Goal: Transaction & Acquisition: Book appointment/travel/reservation

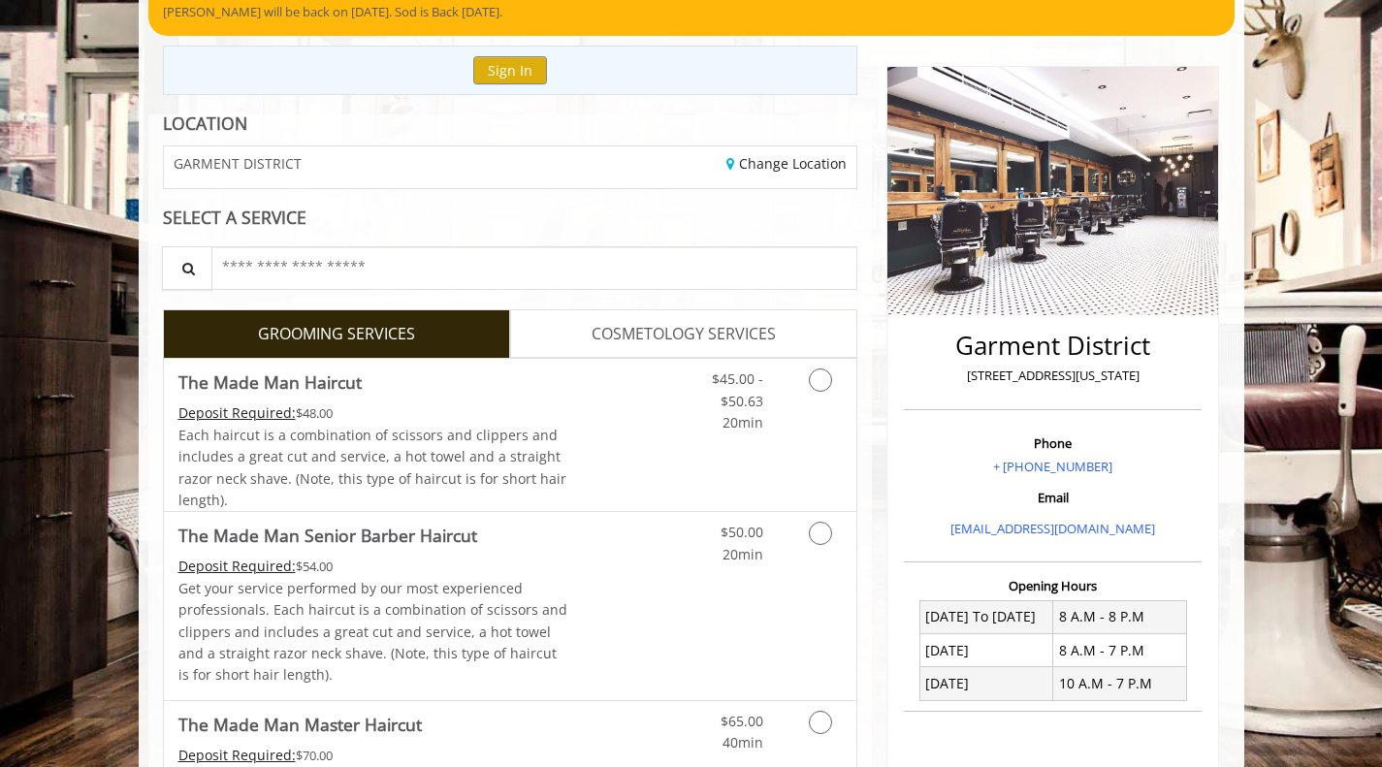
scroll to position [194, 0]
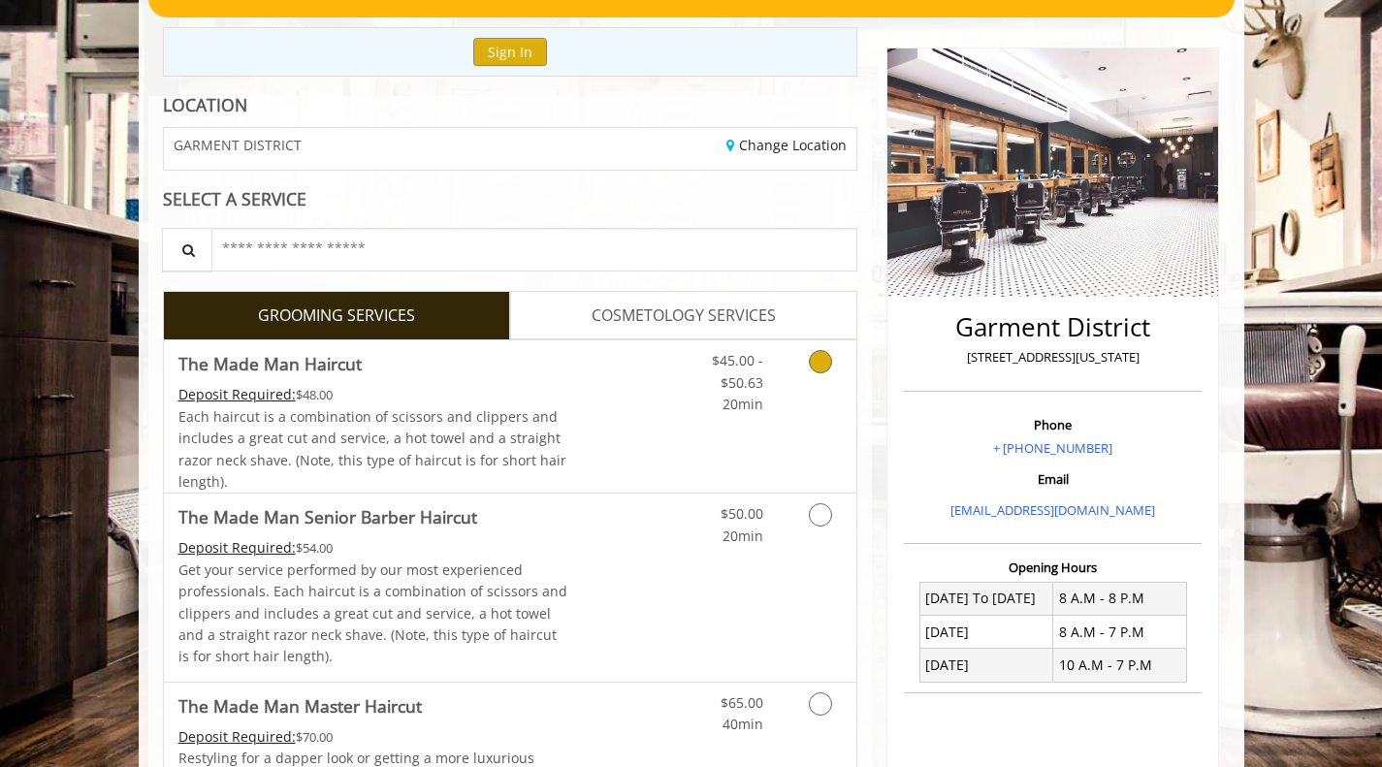
click at [814, 368] on icon "Grooming services" at bounding box center [820, 361] width 23 height 23
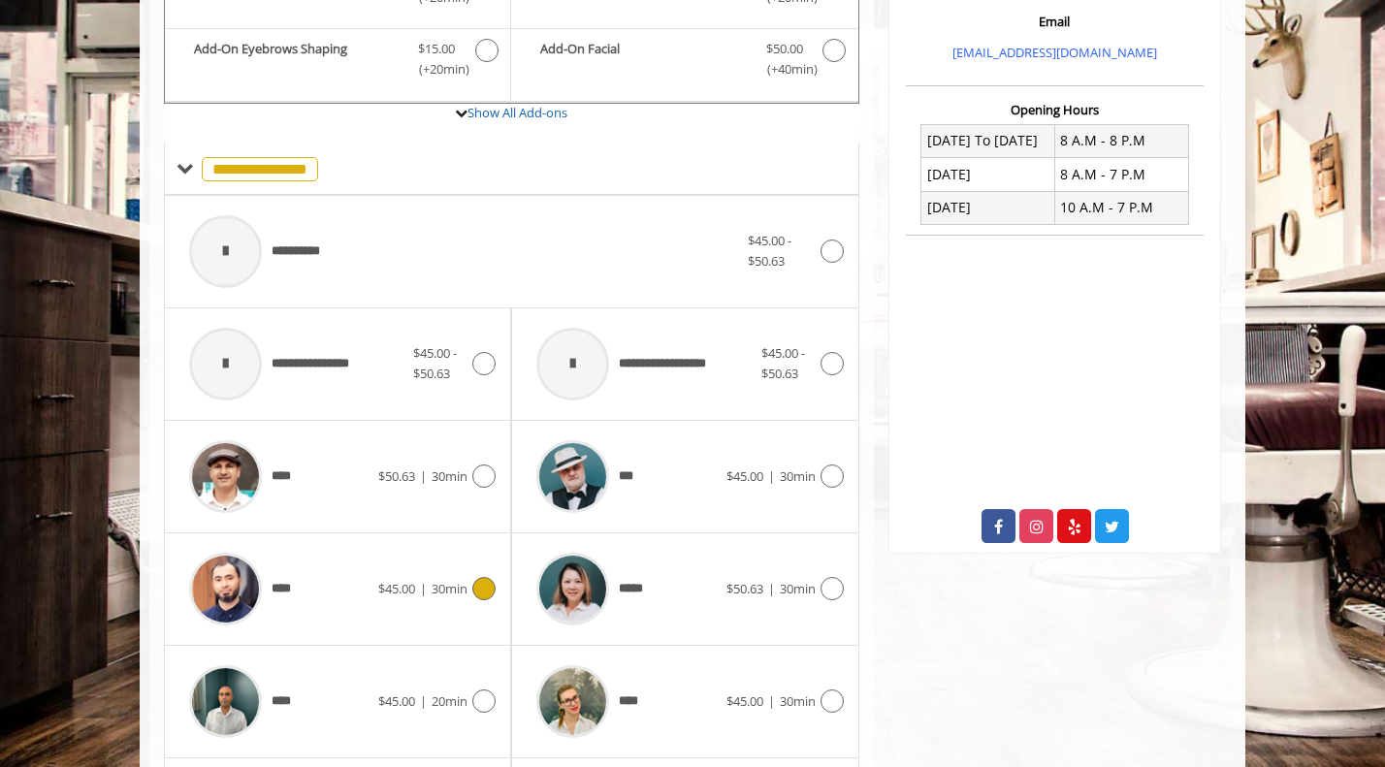
scroll to position [672, 0]
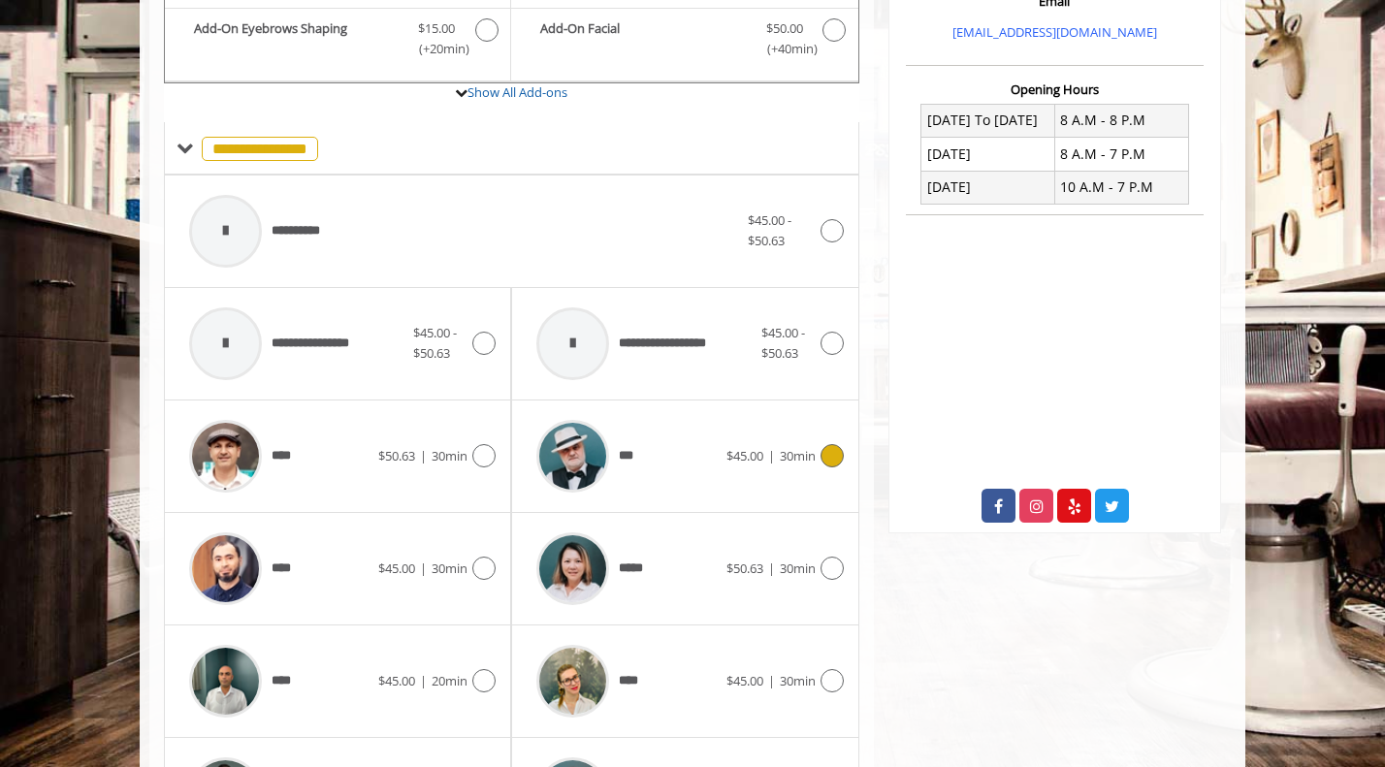
click at [827, 463] on icon at bounding box center [832, 455] width 23 height 23
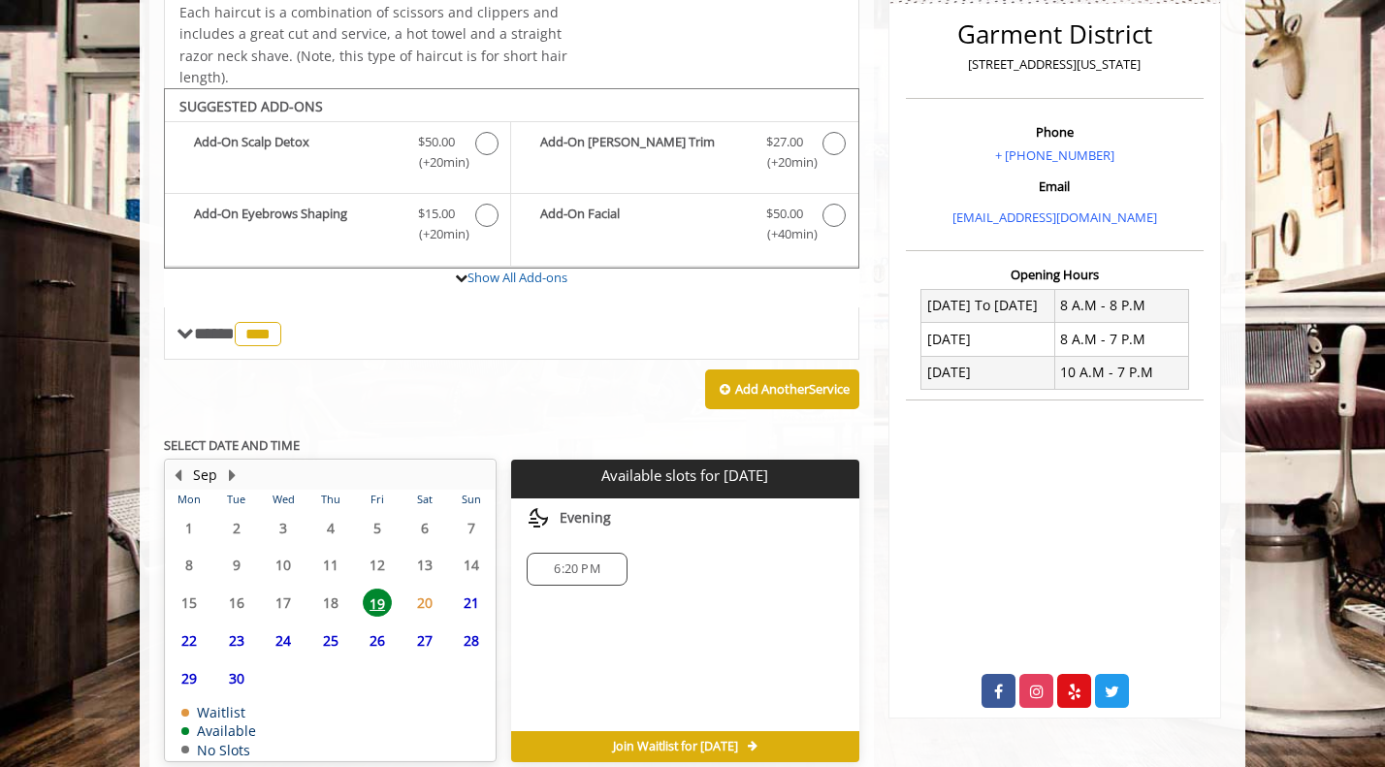
scroll to position [576, 0]
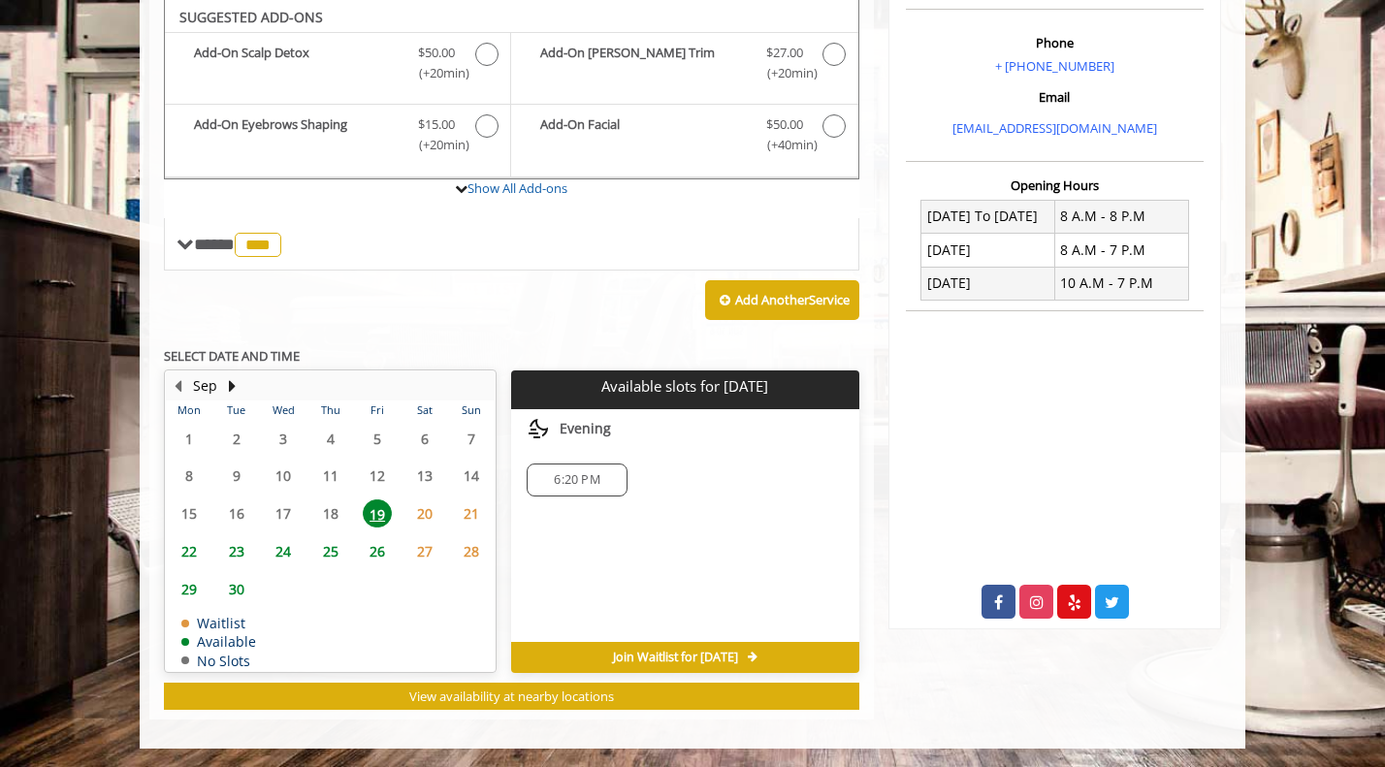
click at [240, 551] on span "23" at bounding box center [236, 551] width 29 height 28
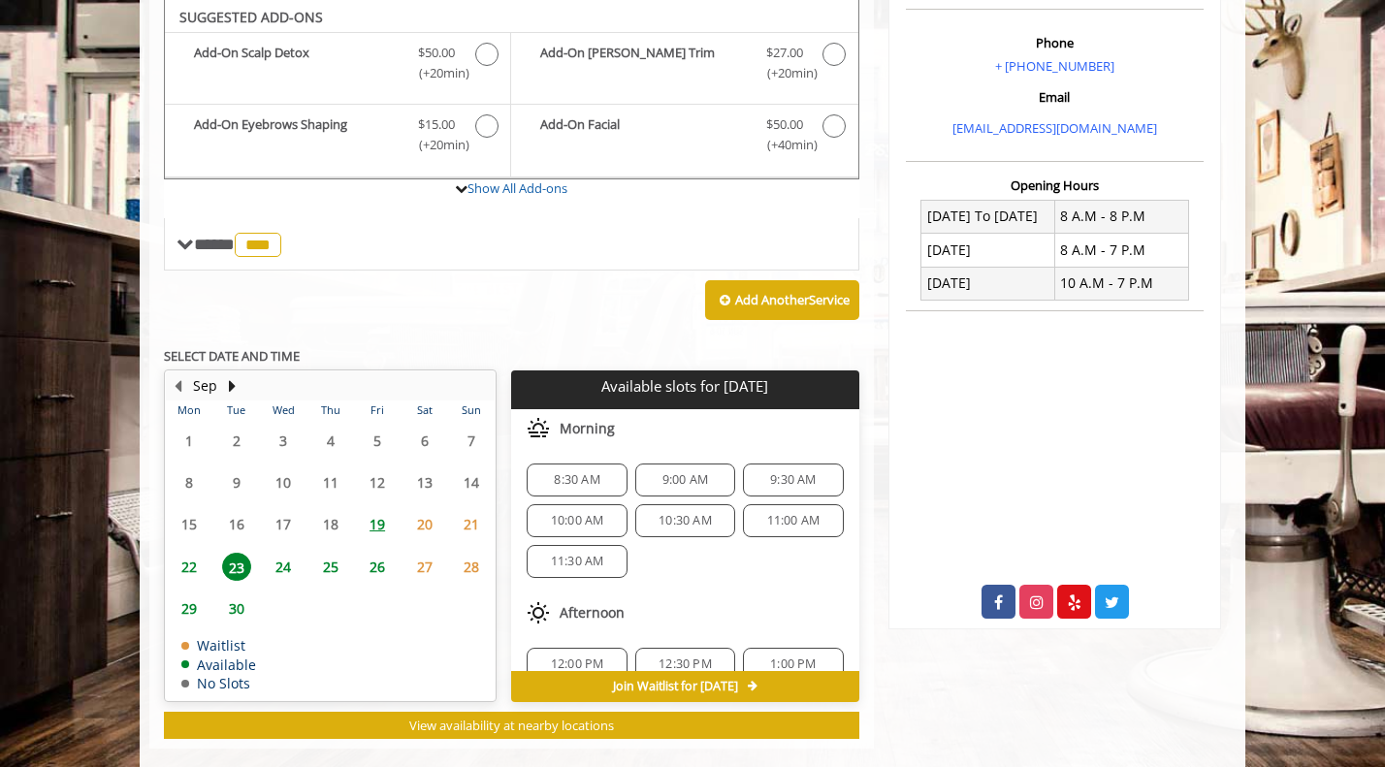
scroll to position [605, 0]
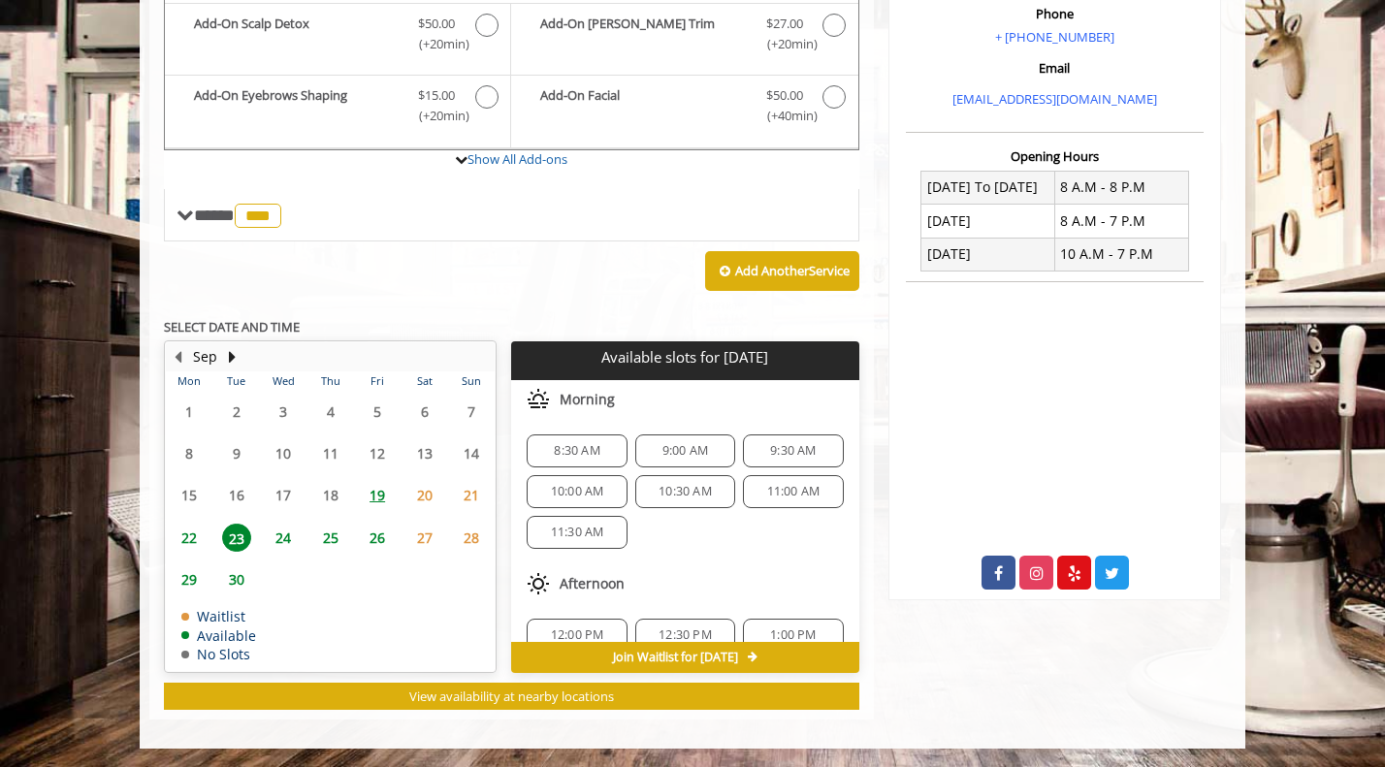
click at [273, 541] on span "24" at bounding box center [283, 538] width 29 height 28
click at [323, 536] on span "25" at bounding box center [330, 538] width 29 height 28
click at [375, 528] on span "26" at bounding box center [377, 538] width 29 height 28
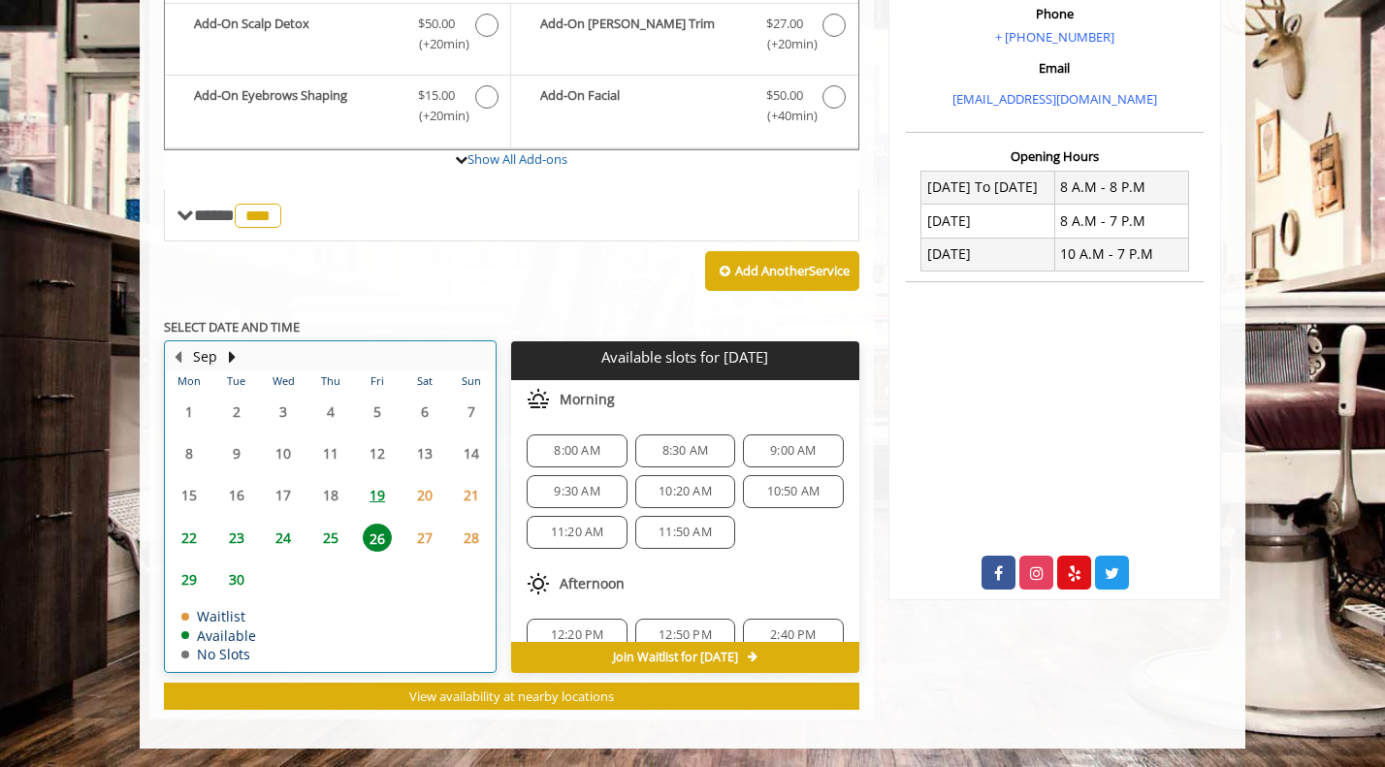
click at [346, 538] on div "25" at bounding box center [329, 538] width 39 height 28
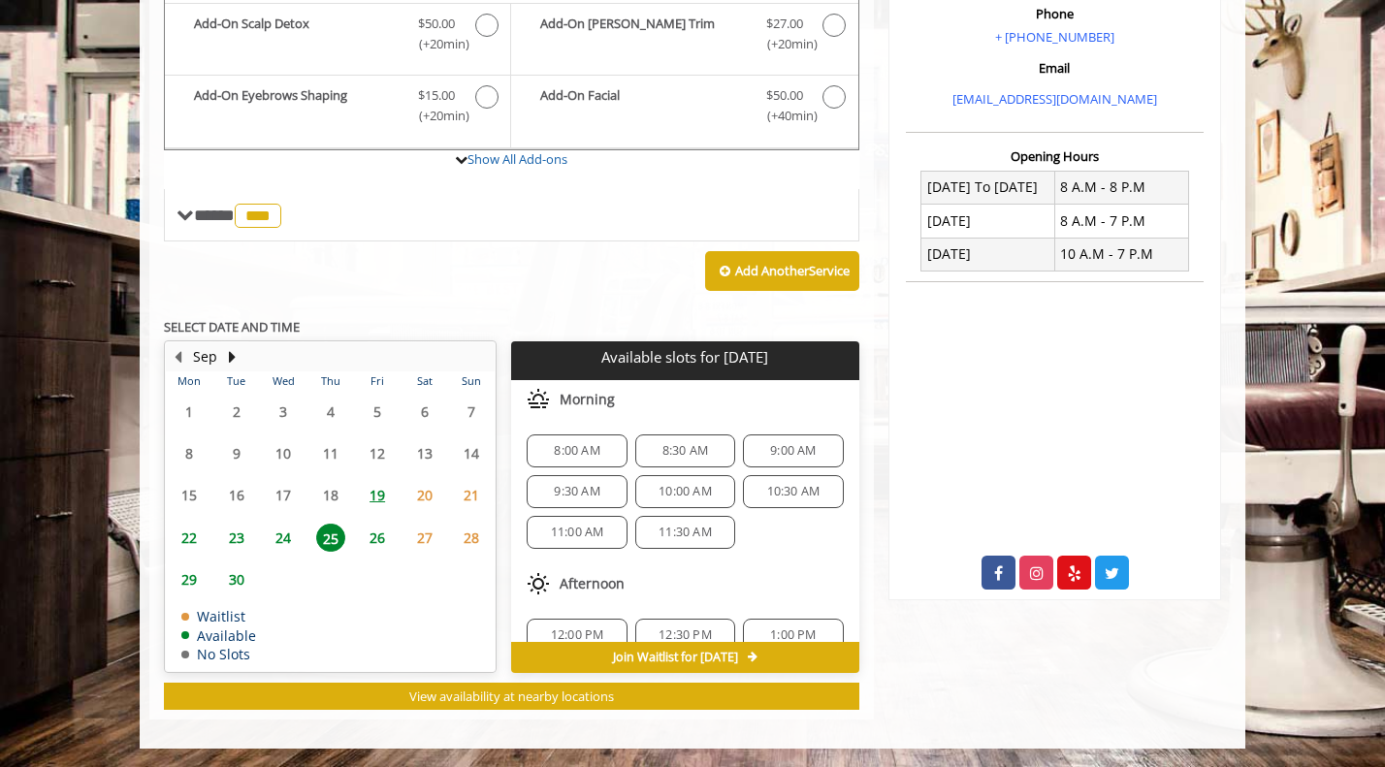
click at [195, 537] on span "22" at bounding box center [189, 538] width 29 height 28
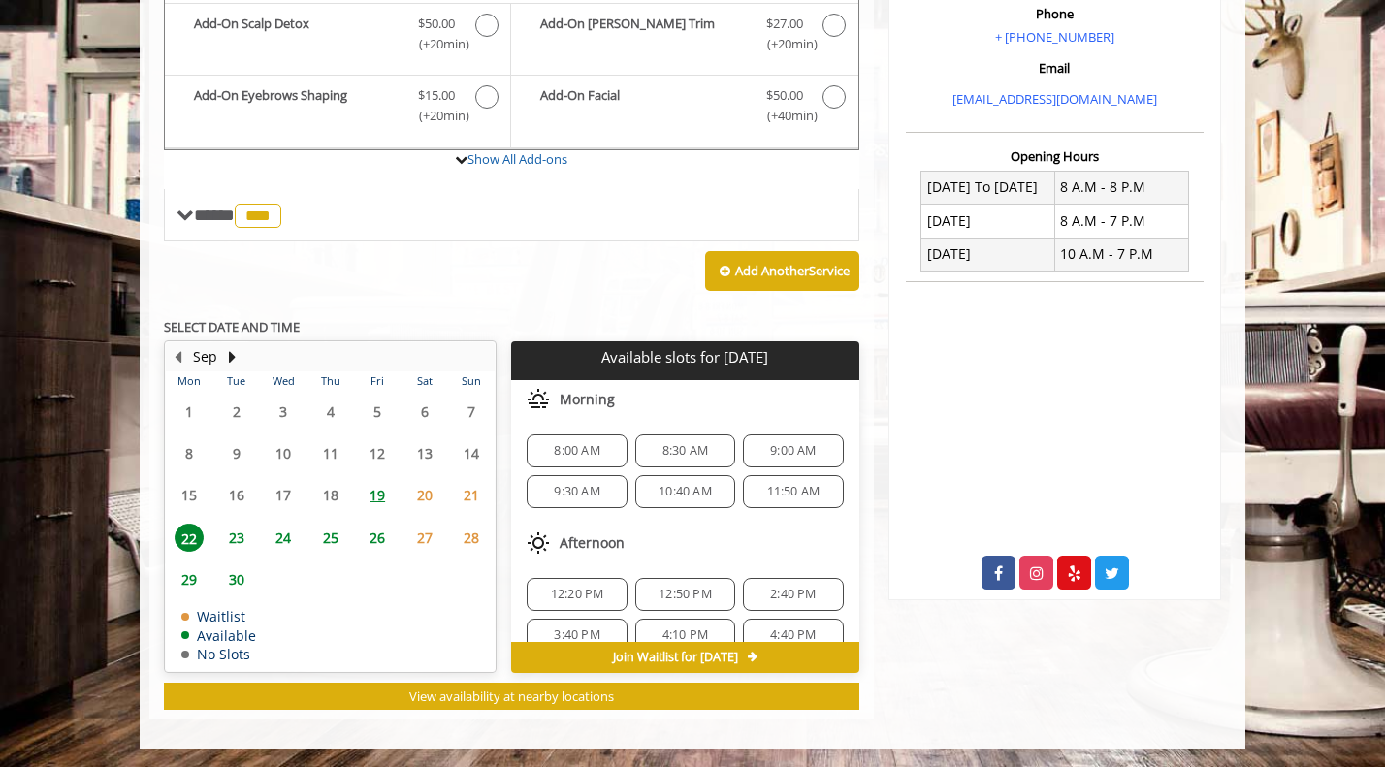
click at [330, 539] on span "25" at bounding box center [330, 538] width 29 height 28
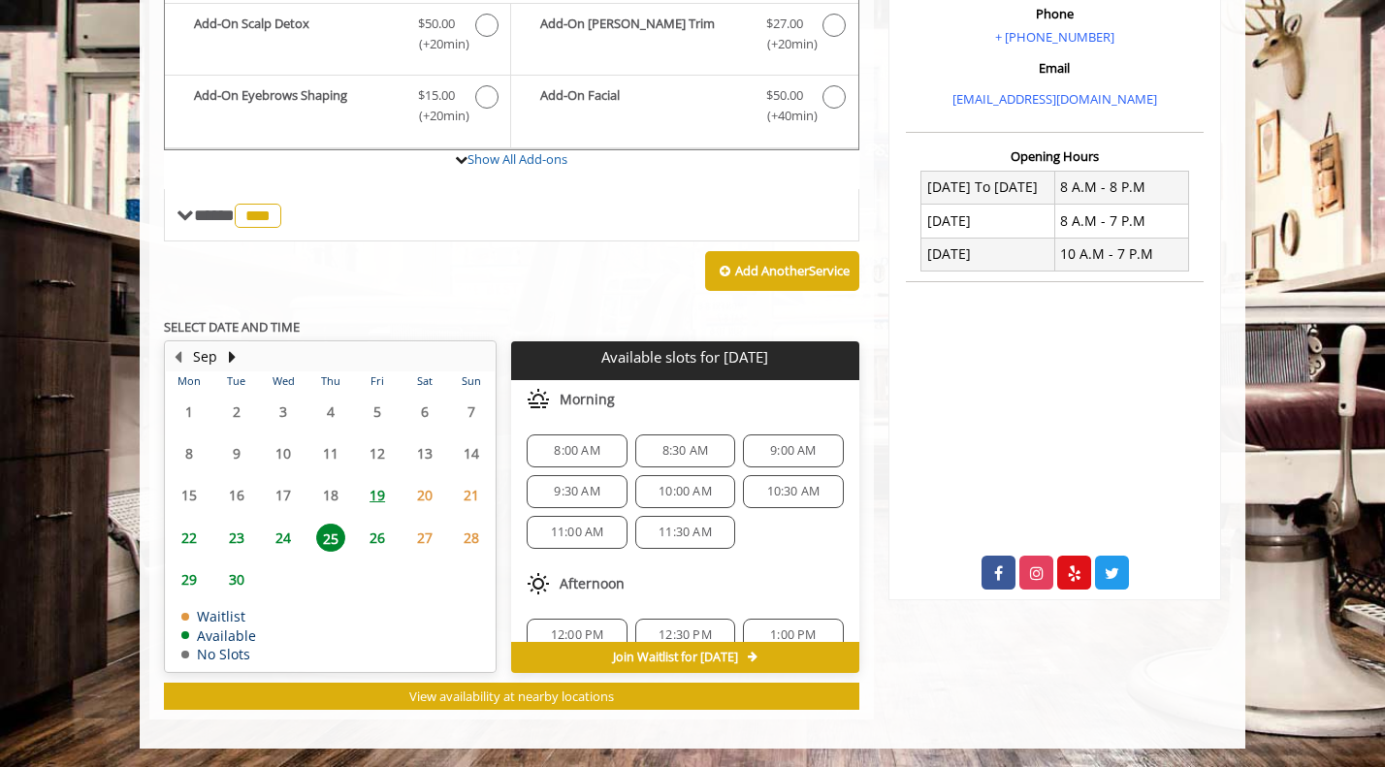
click at [581, 447] on span "8:00 AM" at bounding box center [577, 451] width 46 height 16
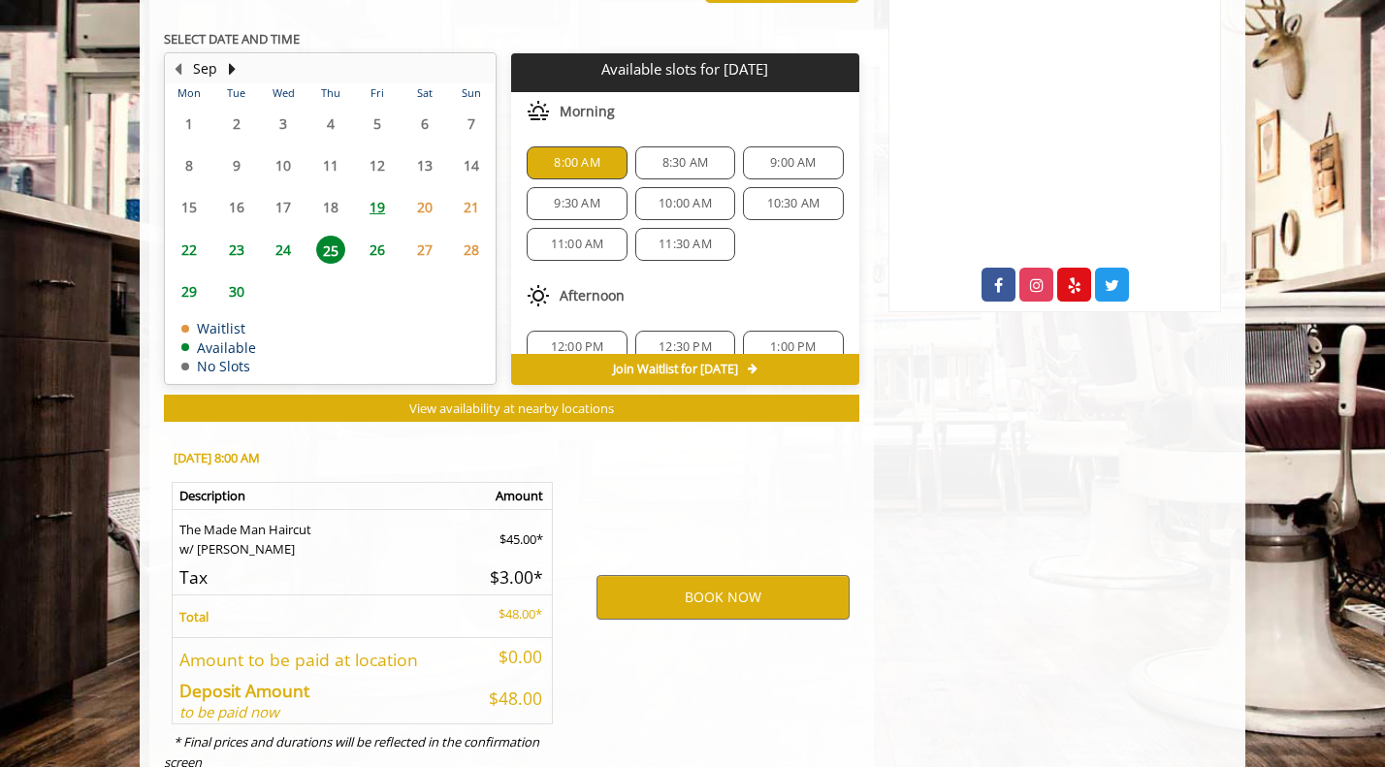
scroll to position [956, 0]
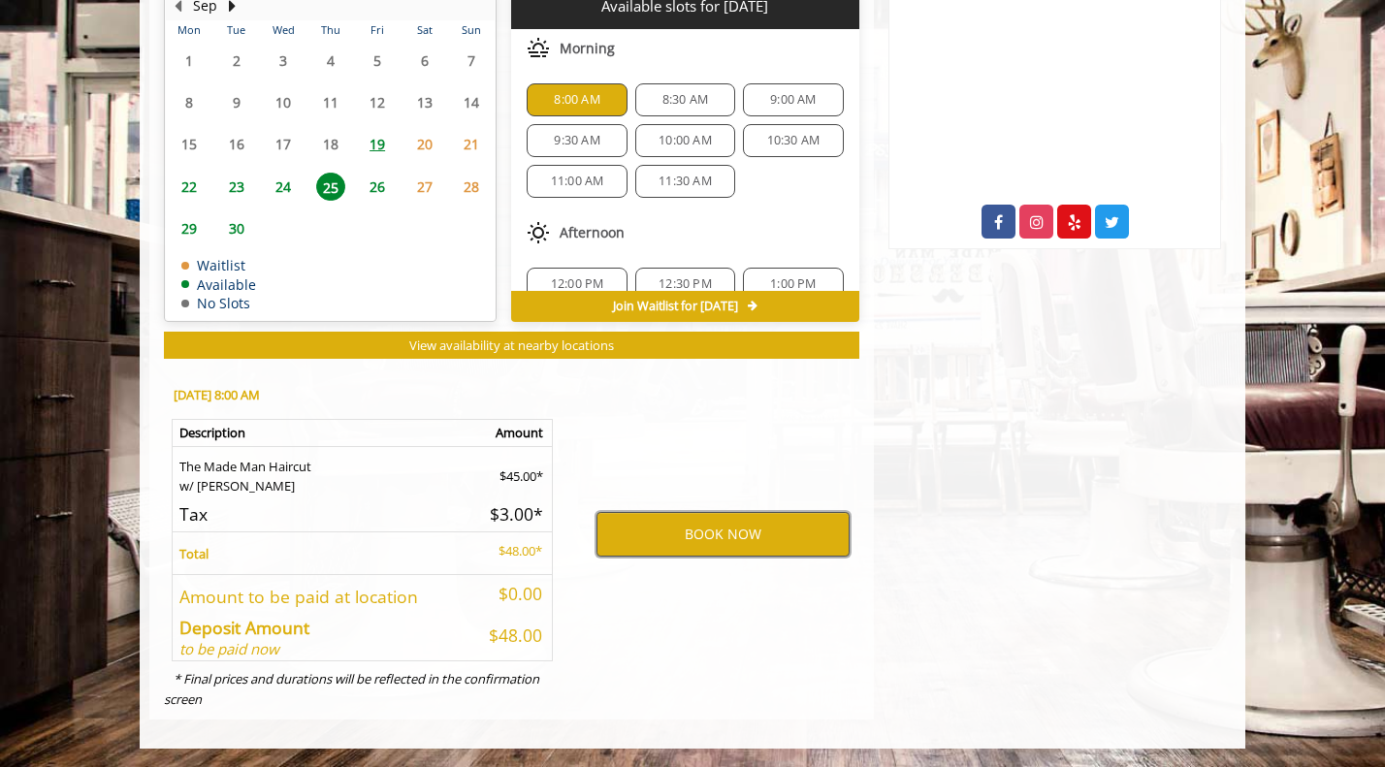
click at [781, 531] on button "BOOK NOW" at bounding box center [722, 534] width 253 height 45
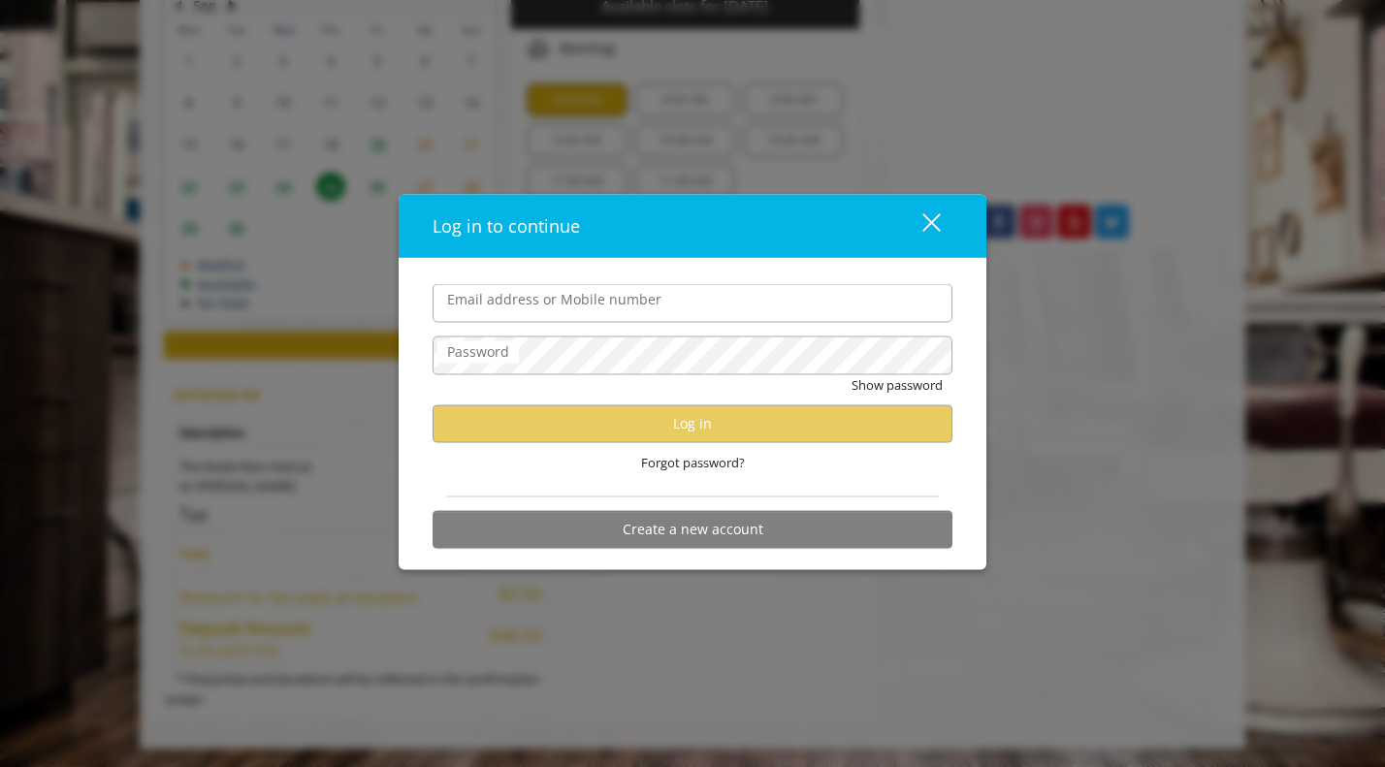
click at [637, 303] on input "Email address or Mobile number" at bounding box center [693, 303] width 520 height 39
type input "**********"
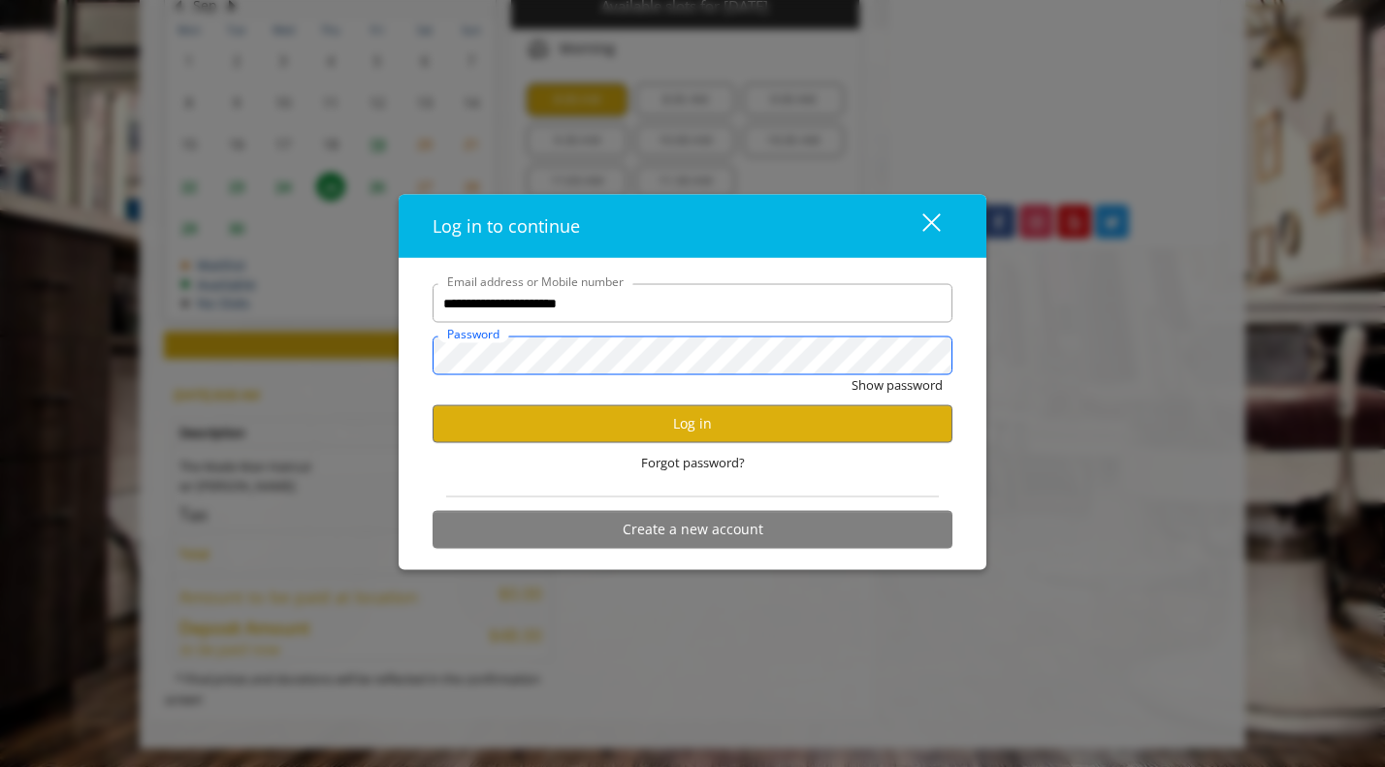
click at [852, 375] on button "Show password" at bounding box center [897, 385] width 91 height 20
click at [575, 418] on button "Log in" at bounding box center [693, 423] width 520 height 38
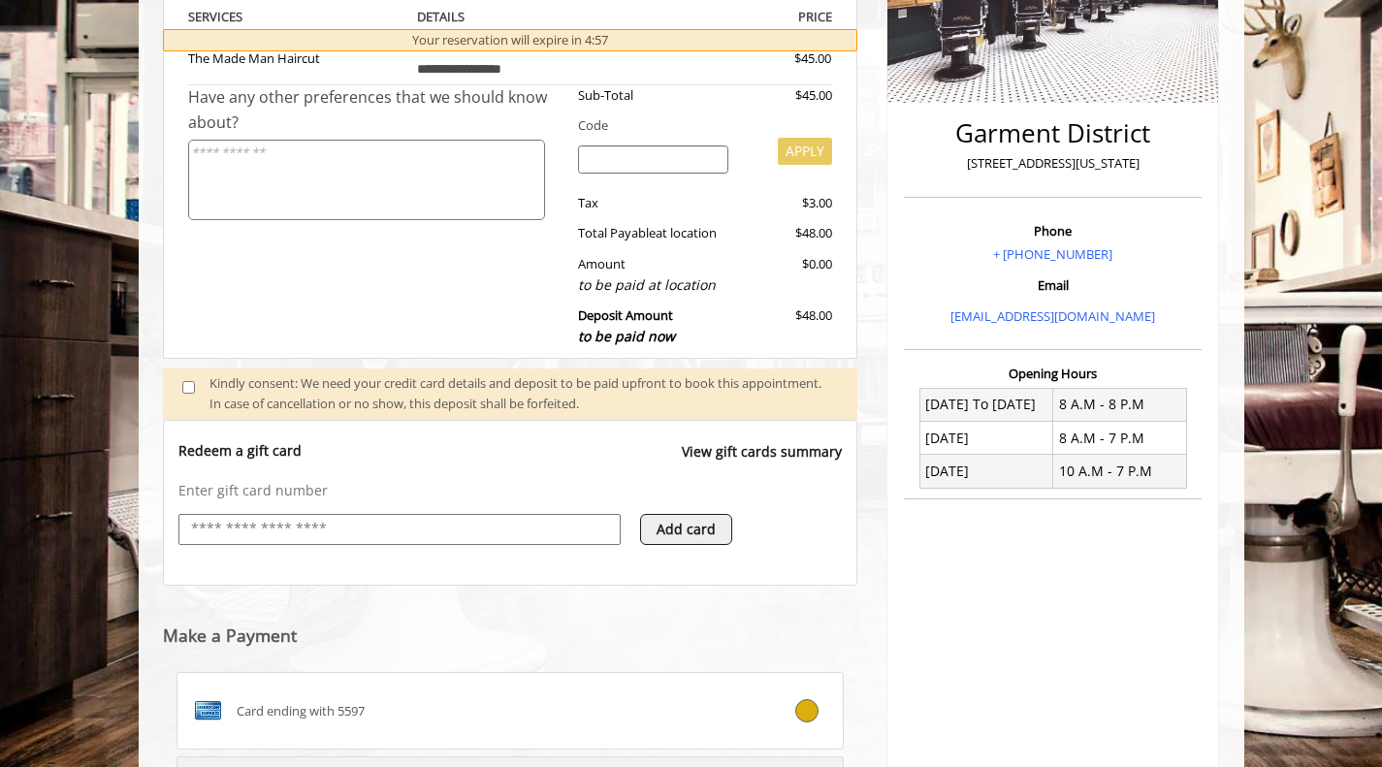
scroll to position [742, 0]
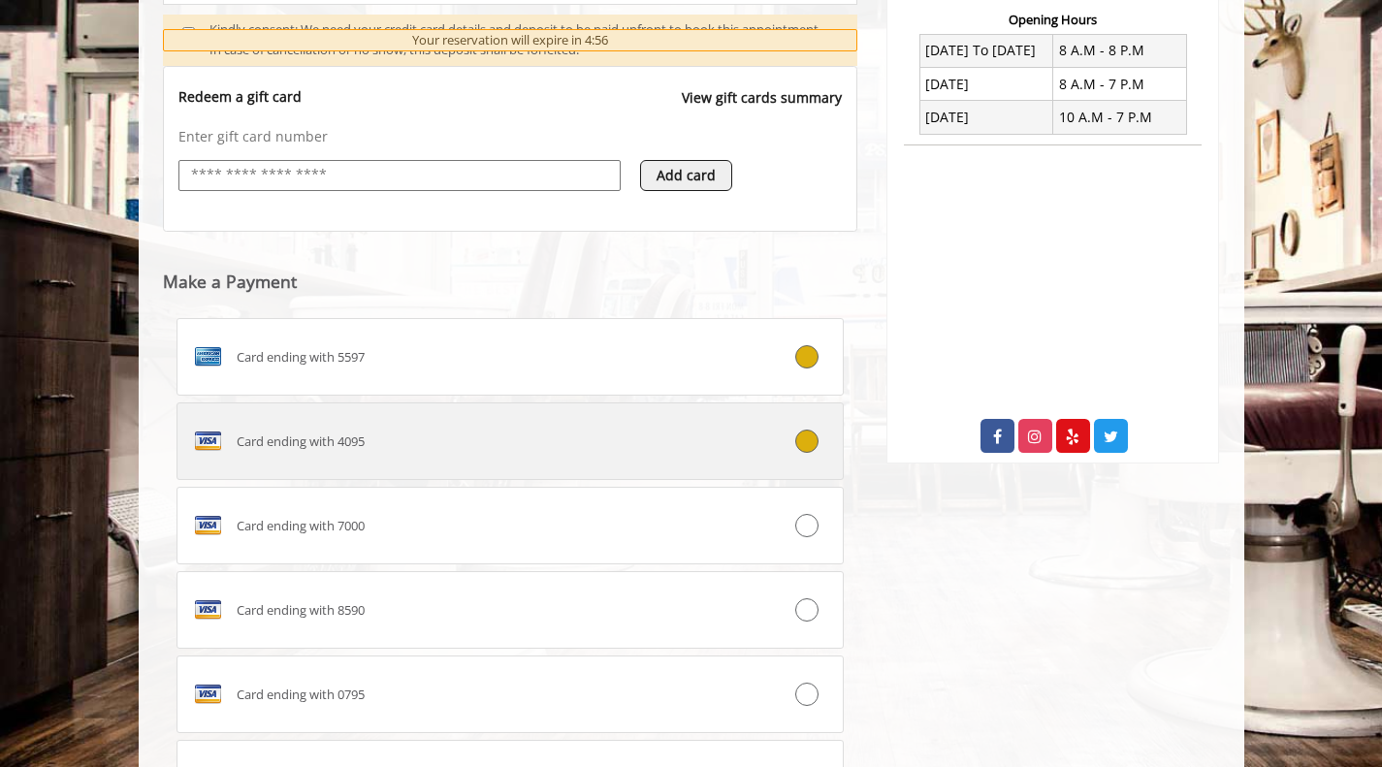
click at [642, 435] on div "Card ending with 4095" at bounding box center [454, 441] width 555 height 31
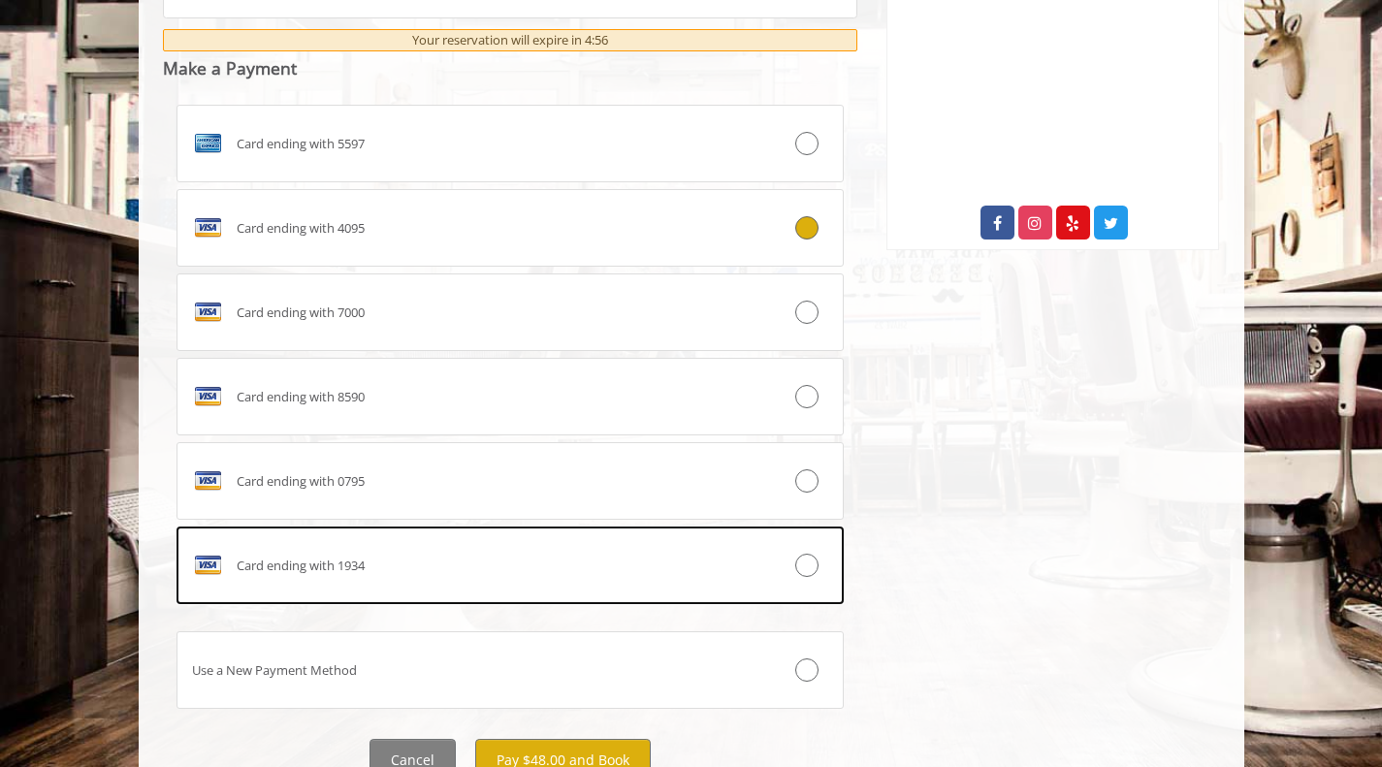
scroll to position [1033, 0]
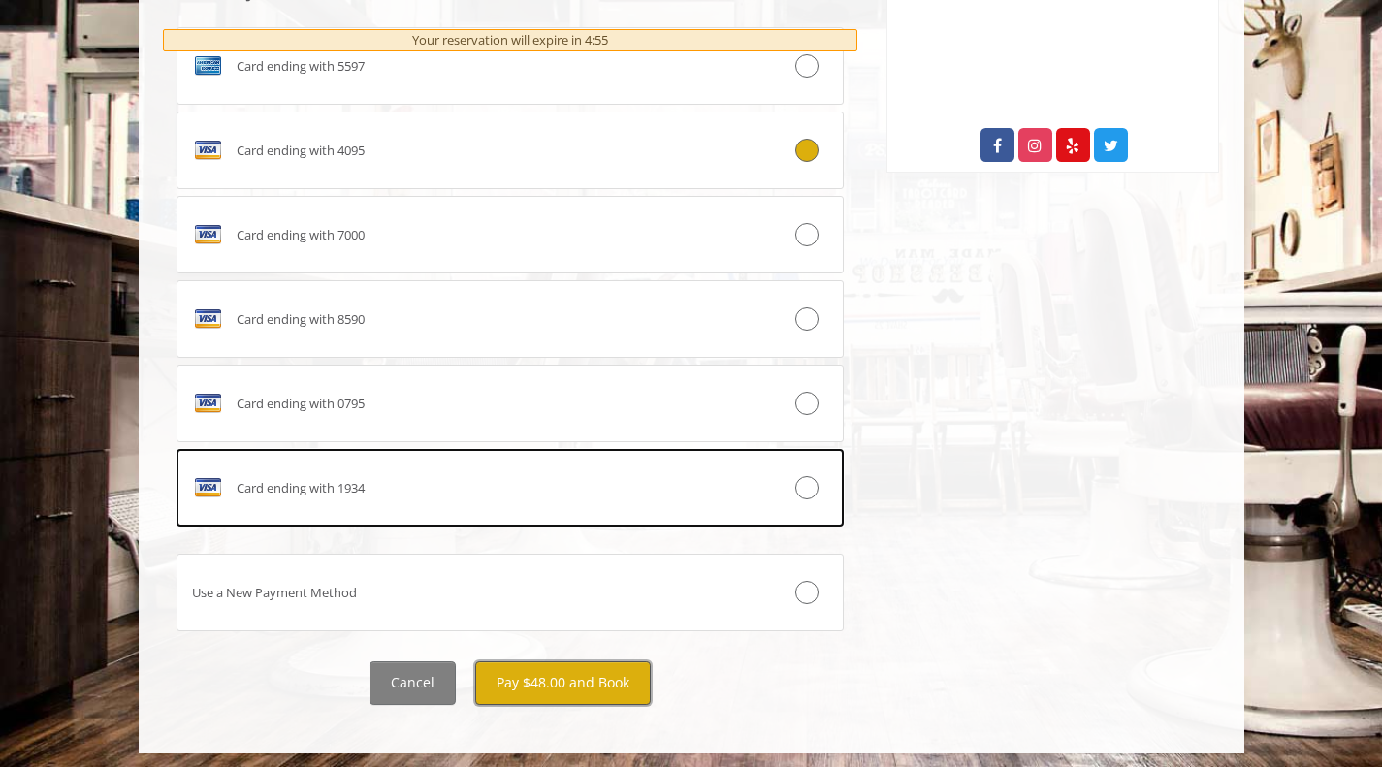
click at [608, 682] on button "Pay $48.00 and Book" at bounding box center [563, 683] width 176 height 44
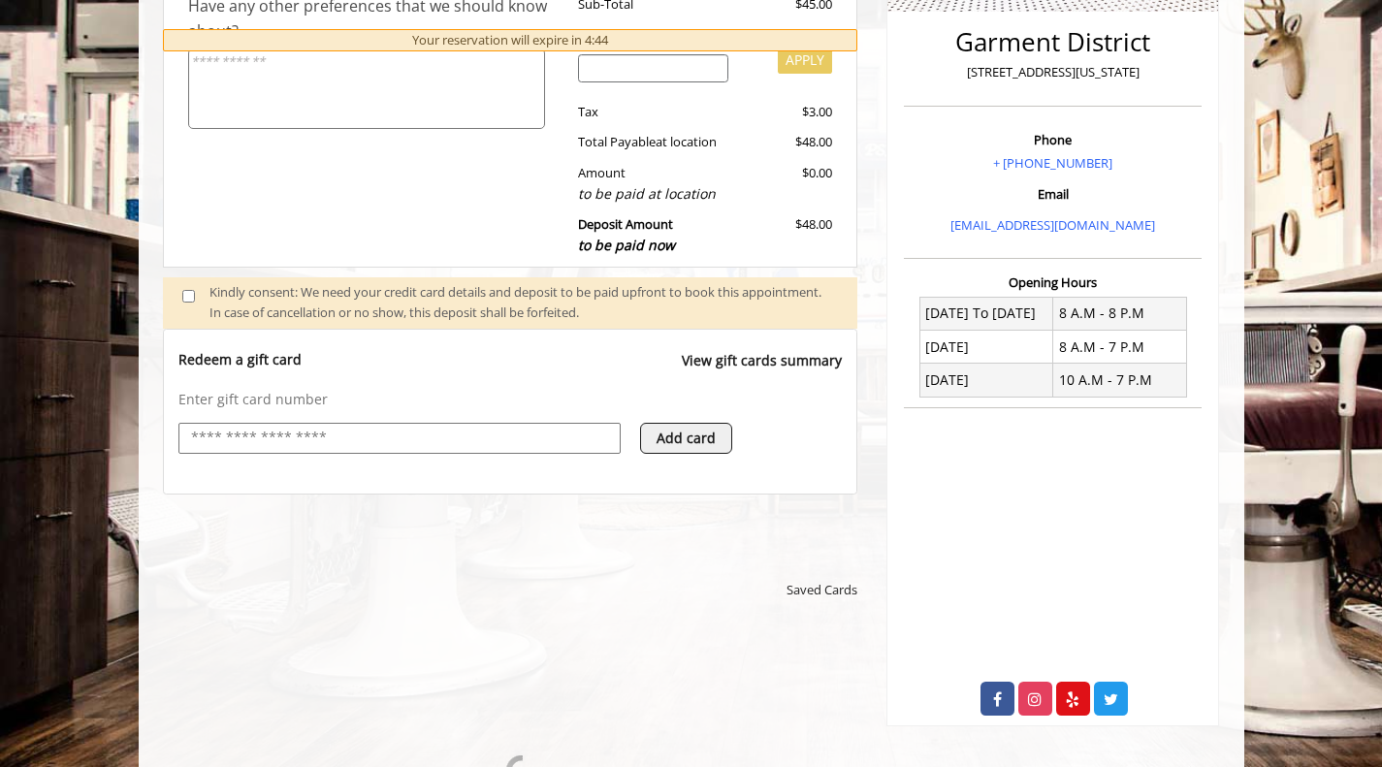
scroll to position [582, 0]
